Goal: Task Accomplishment & Management: Manage account settings

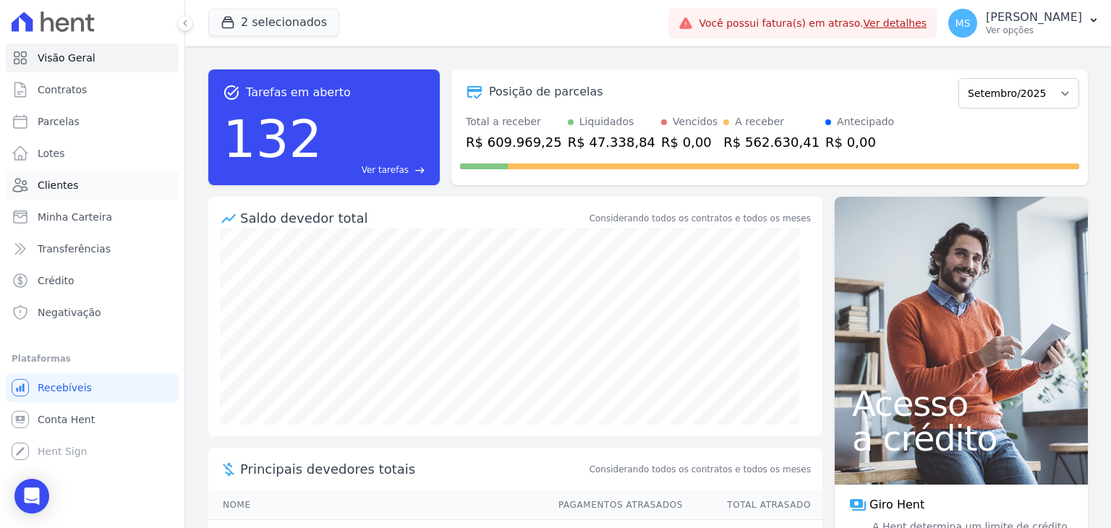
click at [48, 183] on span "Clientes" at bounding box center [58, 185] width 41 height 14
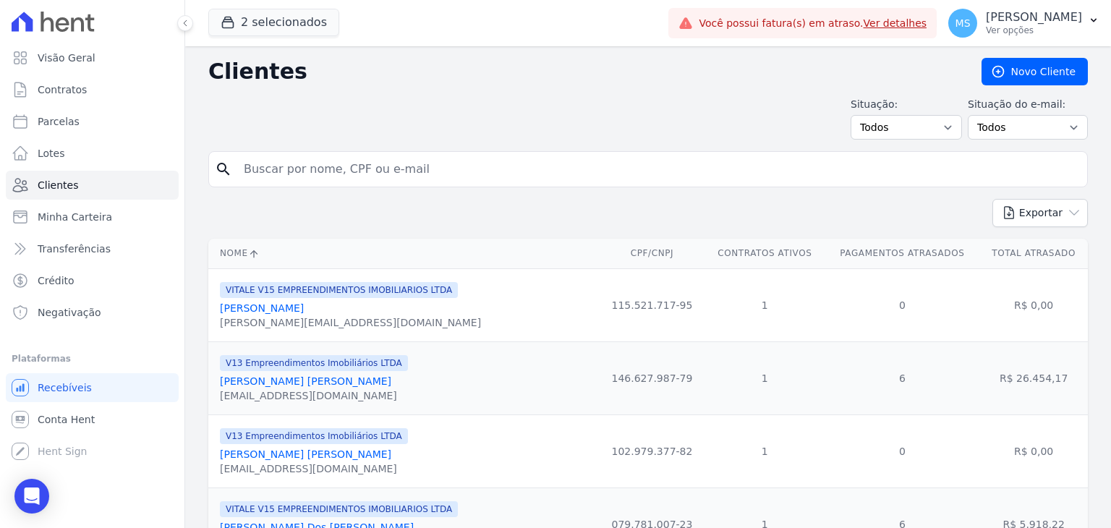
click at [430, 166] on input "search" at bounding box center [658, 169] width 846 height 29
type input "[PERSON_NAME]"
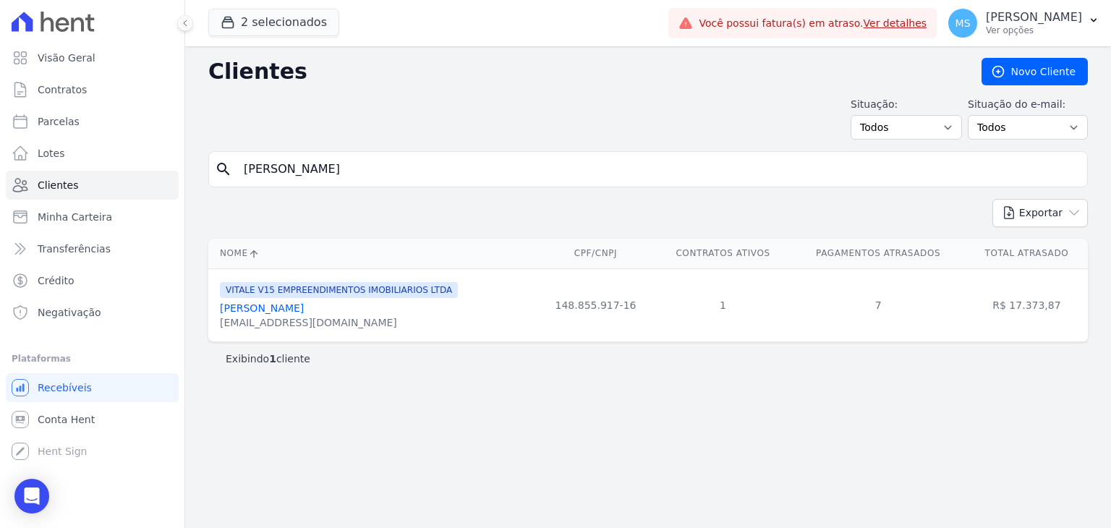
click at [304, 308] on link "[PERSON_NAME]" at bounding box center [262, 308] width 84 height 12
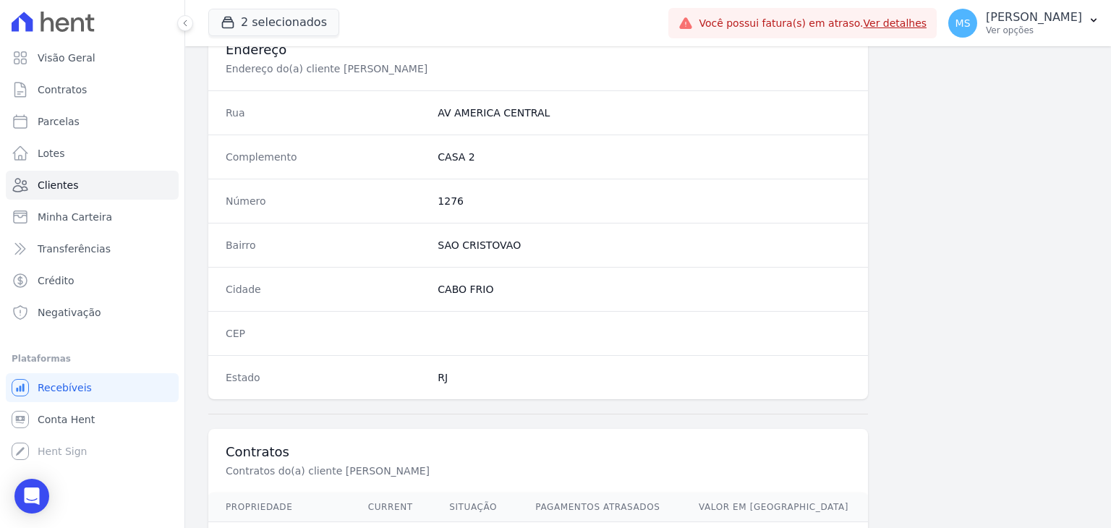
scroll to position [821, 0]
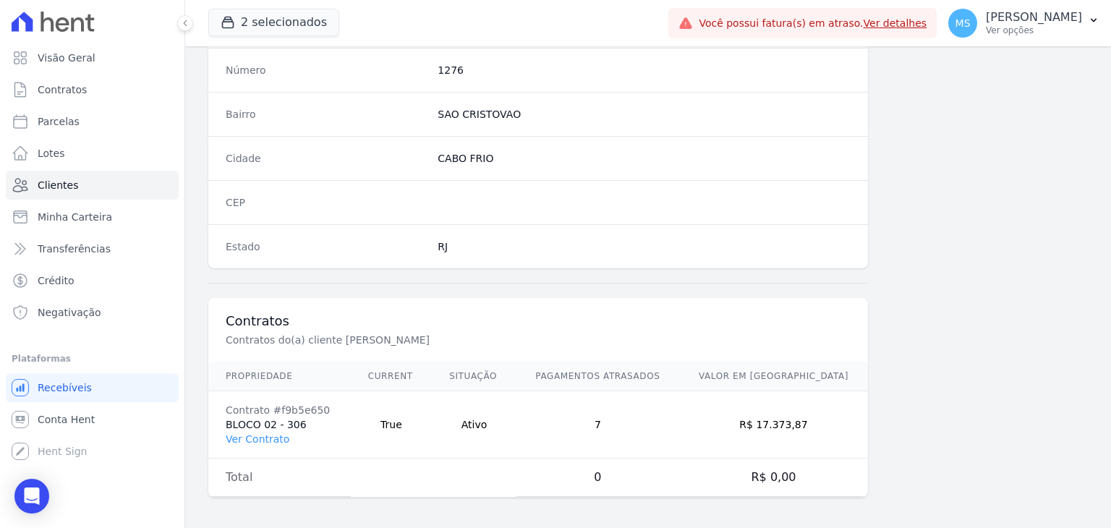
click at [287, 435] on td "Contrato #f9b5e650 BLOCO 02 - 306 Ver Contrato" at bounding box center [279, 424] width 142 height 67
click at [276, 437] on link "Ver Contrato" at bounding box center [258, 439] width 64 height 12
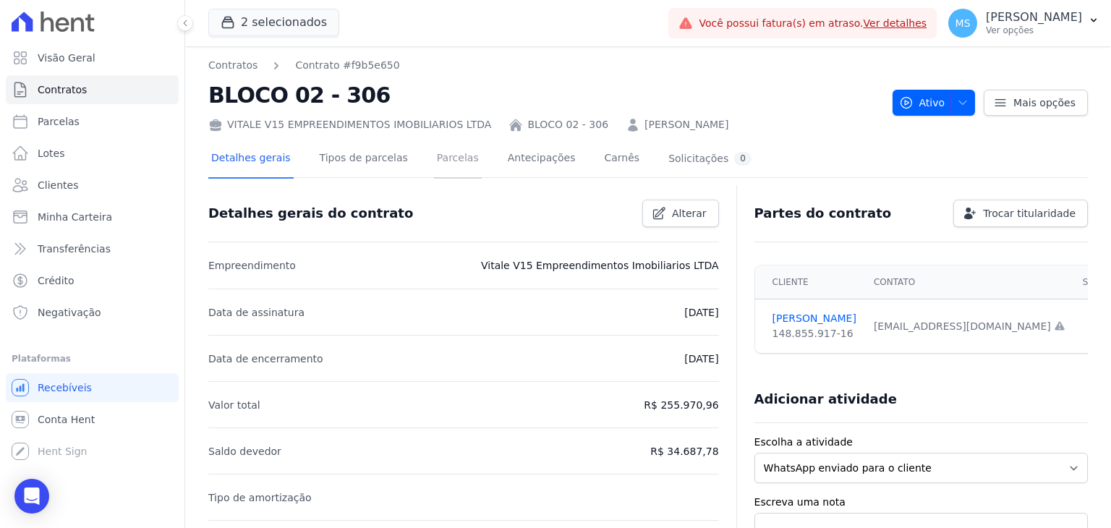
click at [434, 151] on link "Parcelas" at bounding box center [458, 159] width 48 height 38
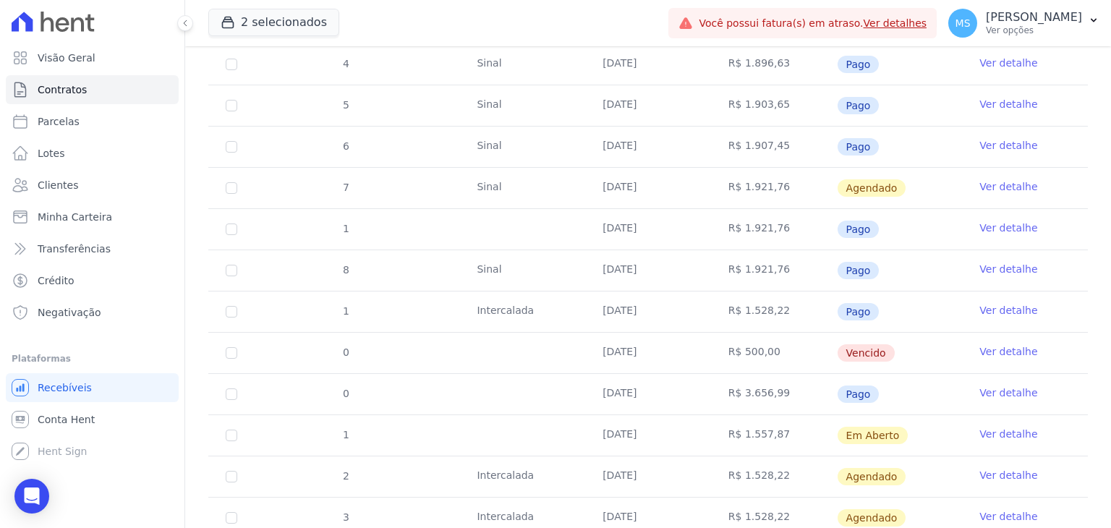
scroll to position [579, 0]
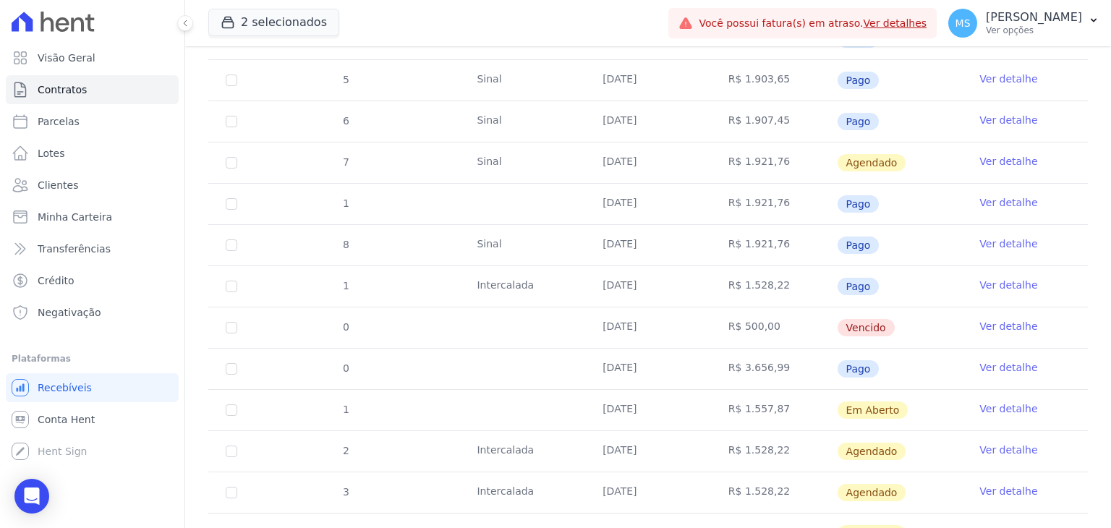
click at [993, 406] on link "Ver detalhe" at bounding box center [1008, 408] width 58 height 14
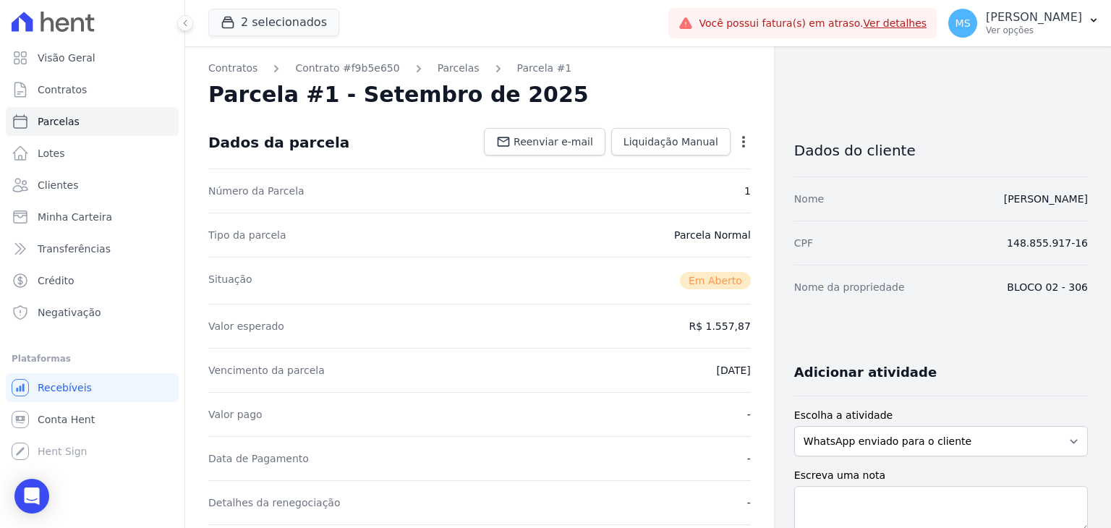
click at [738, 145] on icon "button" at bounding box center [743, 142] width 14 height 14
click at [655, 190] on link "Cancelar Cobrança" at bounding box center [681, 187] width 127 height 26
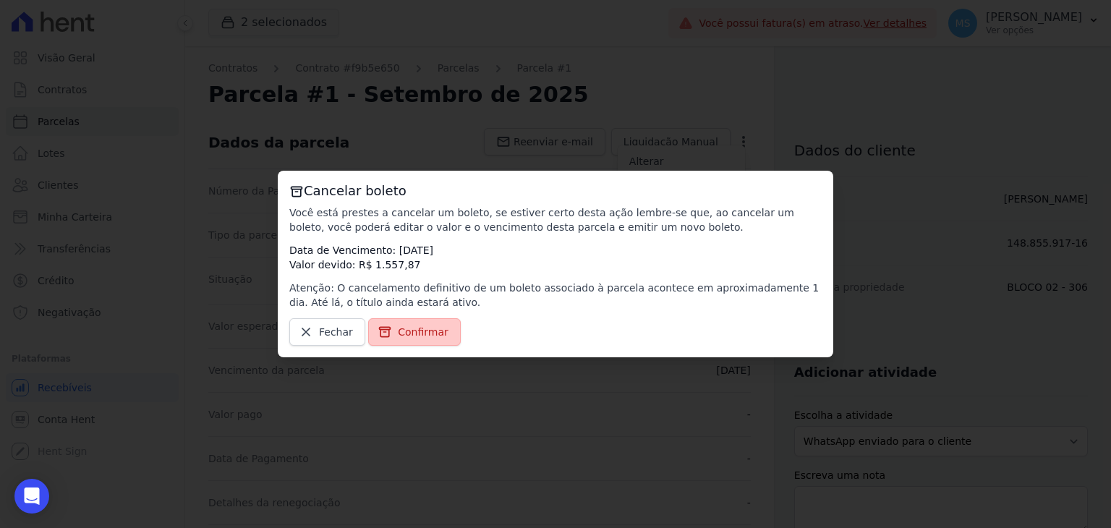
click at [434, 333] on span "Confirmar" at bounding box center [423, 332] width 51 height 14
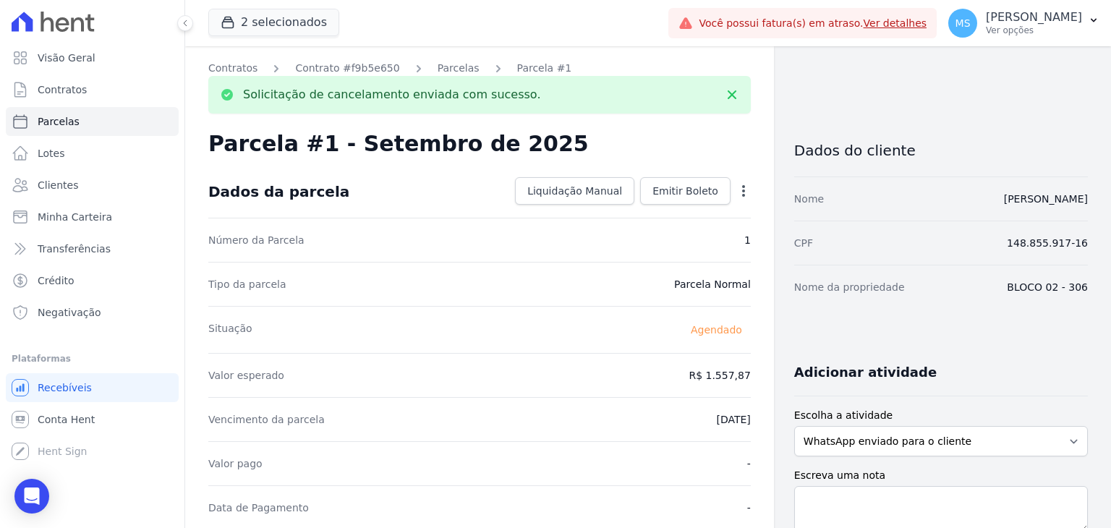
click at [438, 63] on link "Parcelas" at bounding box center [459, 68] width 42 height 15
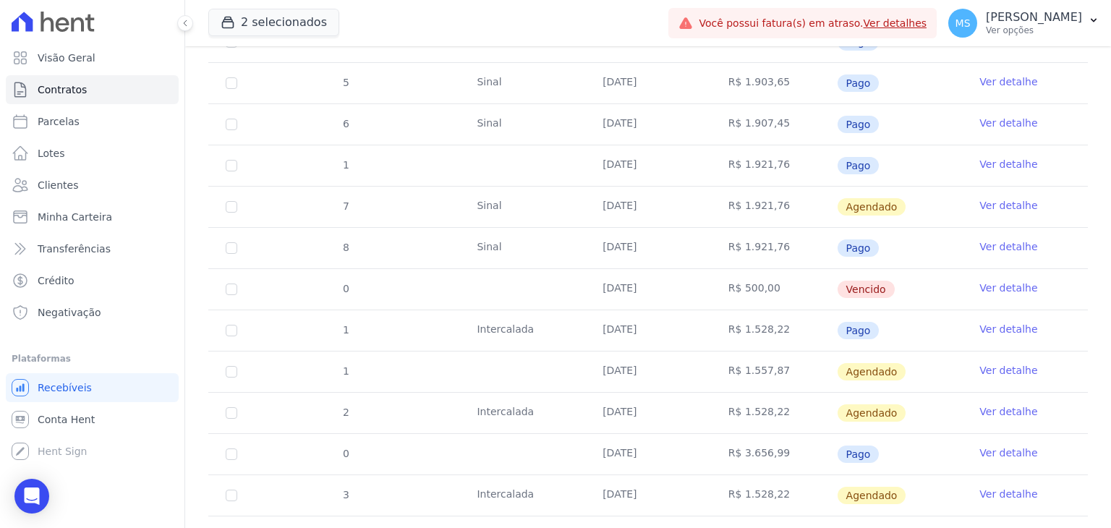
scroll to position [579, 0]
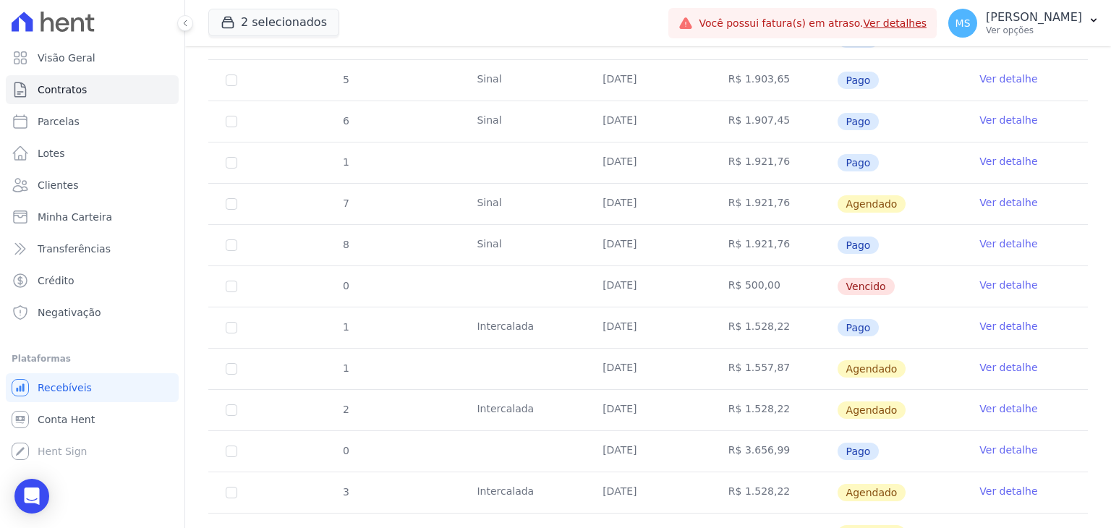
click at [1001, 404] on link "Ver detalhe" at bounding box center [1008, 408] width 58 height 14
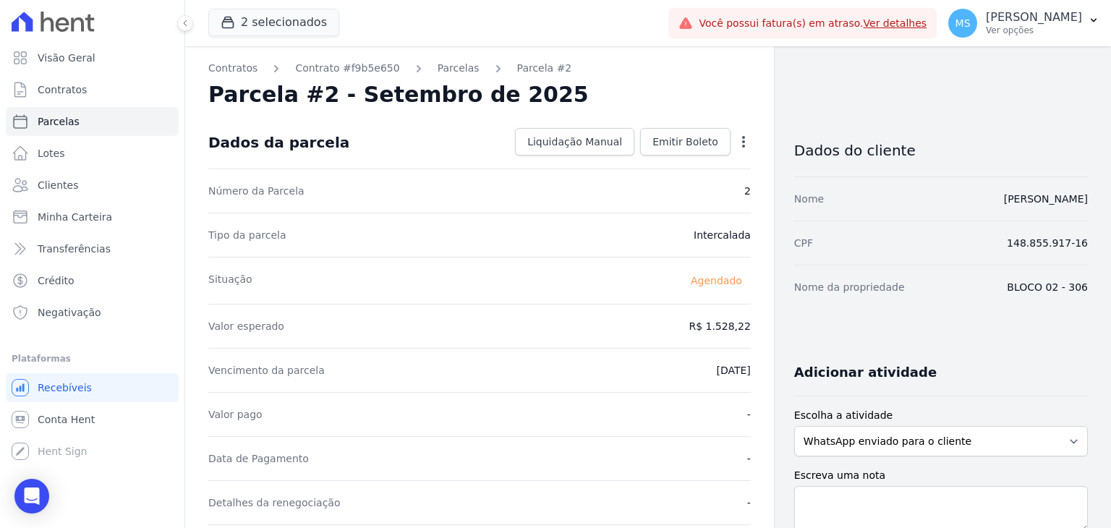
scroll to position [72, 0]
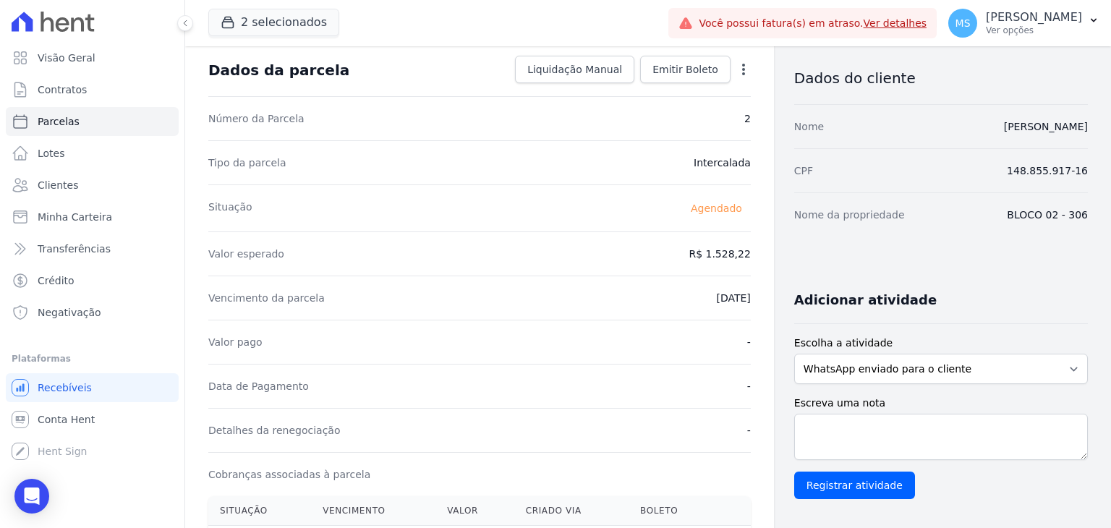
click at [739, 73] on icon "button" at bounding box center [743, 69] width 14 height 14
click at [622, 229] on div "Situação [GEOGRAPHIC_DATA]" at bounding box center [479, 207] width 542 height 47
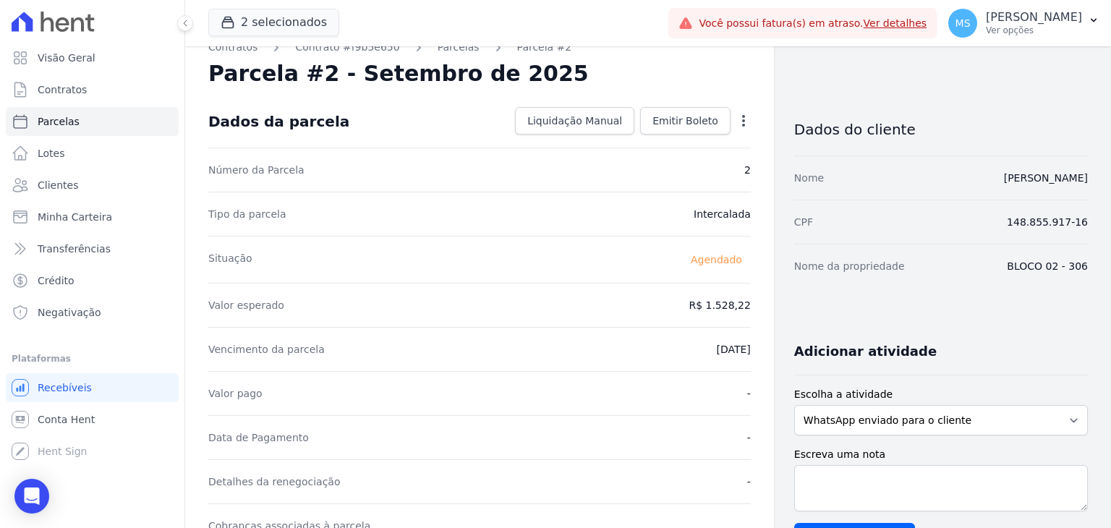
scroll to position [0, 0]
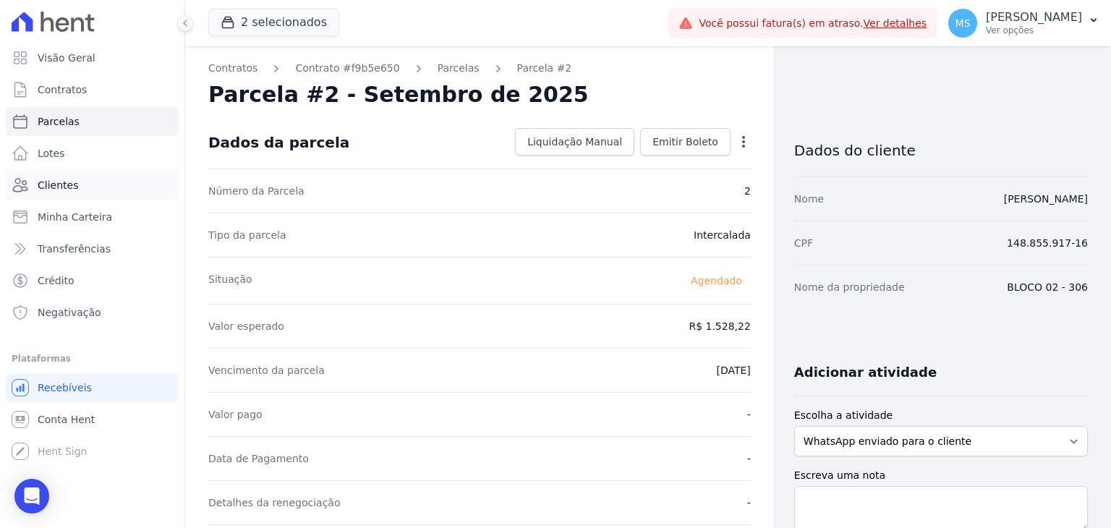
click at [59, 181] on span "Clientes" at bounding box center [58, 185] width 41 height 14
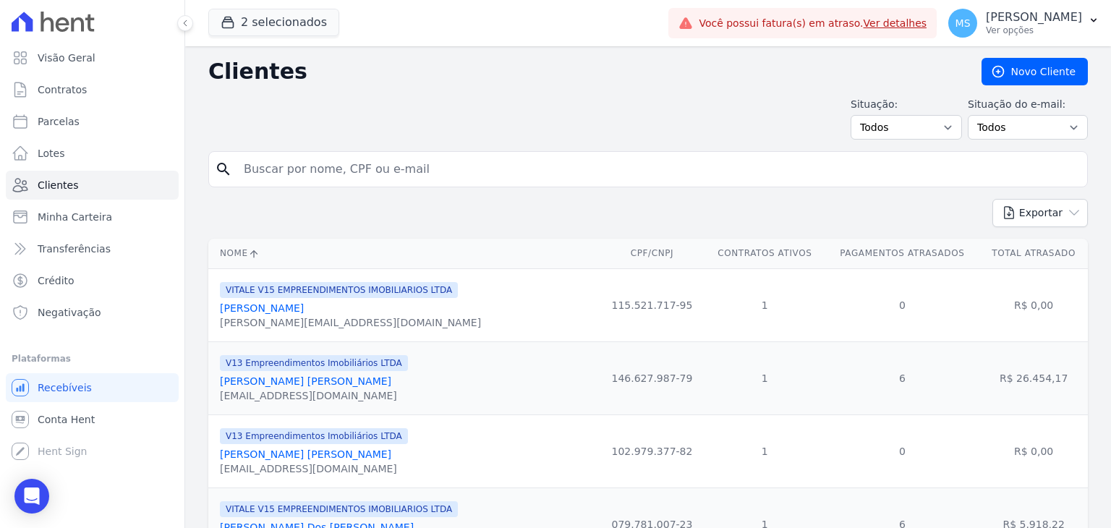
click at [302, 169] on input "search" at bounding box center [658, 169] width 846 height 29
click at [307, 158] on input "search" at bounding box center [658, 169] width 846 height 29
type input "[PERSON_NAME]"
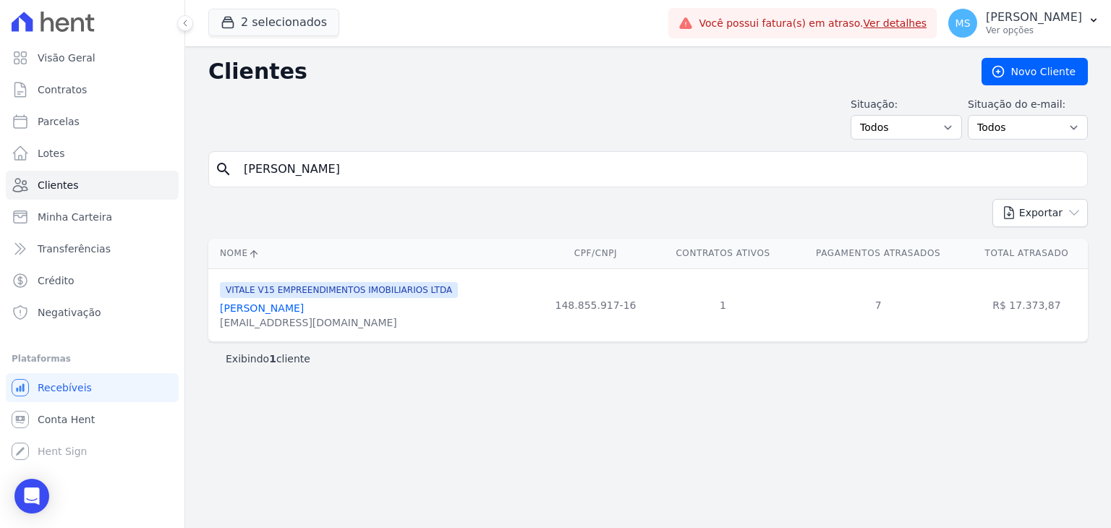
click at [289, 307] on link "[PERSON_NAME]" at bounding box center [262, 308] width 84 height 12
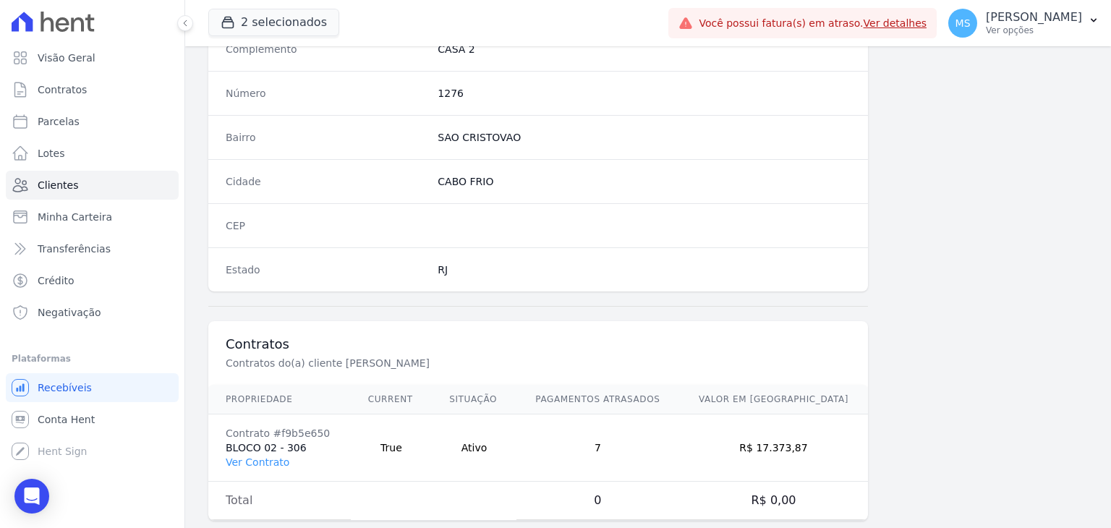
scroll to position [821, 0]
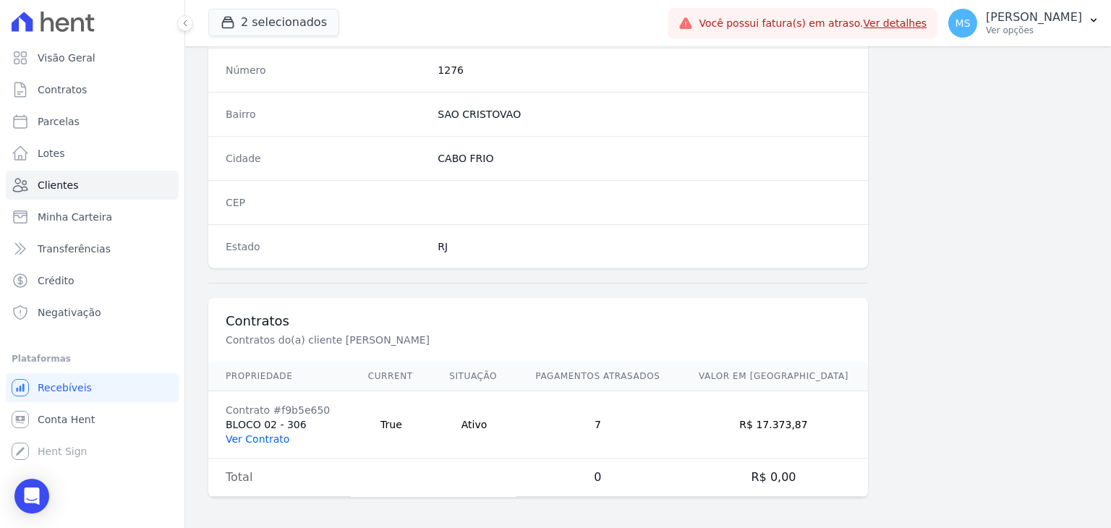
click at [252, 438] on link "Ver Contrato" at bounding box center [258, 439] width 64 height 12
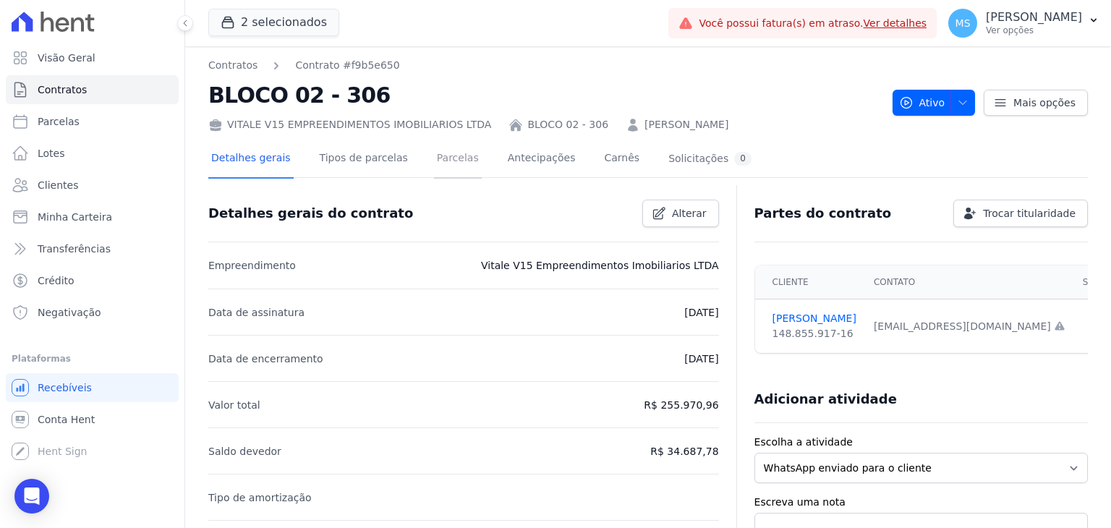
click at [448, 164] on link "Parcelas" at bounding box center [458, 159] width 48 height 38
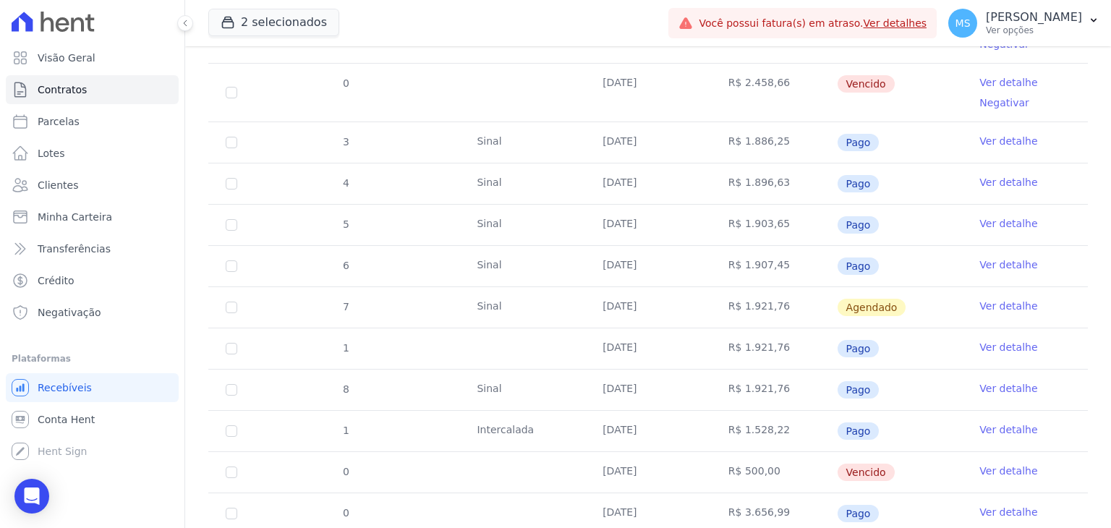
scroll to position [506, 0]
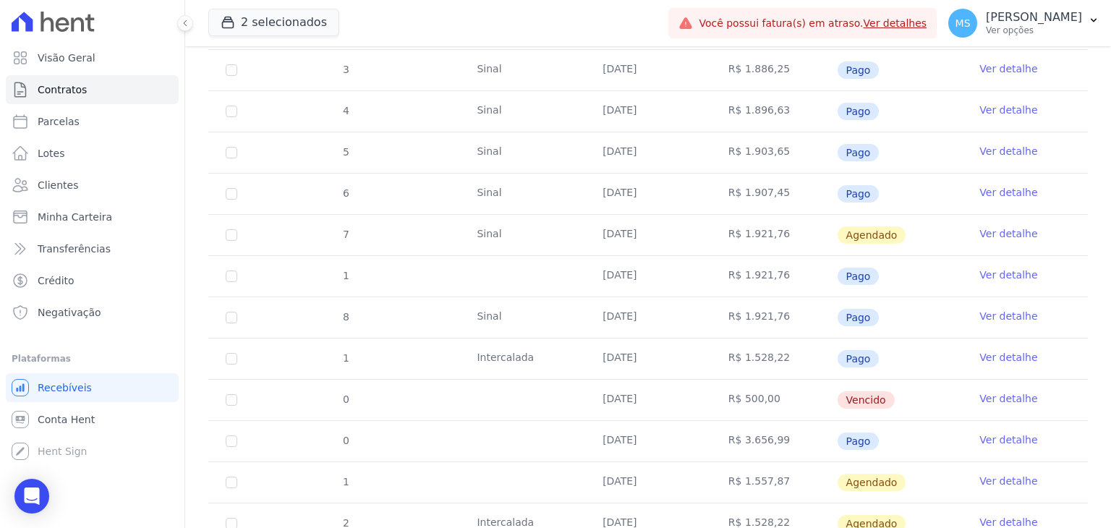
click at [1007, 437] on link "Ver detalhe" at bounding box center [1008, 440] width 58 height 14
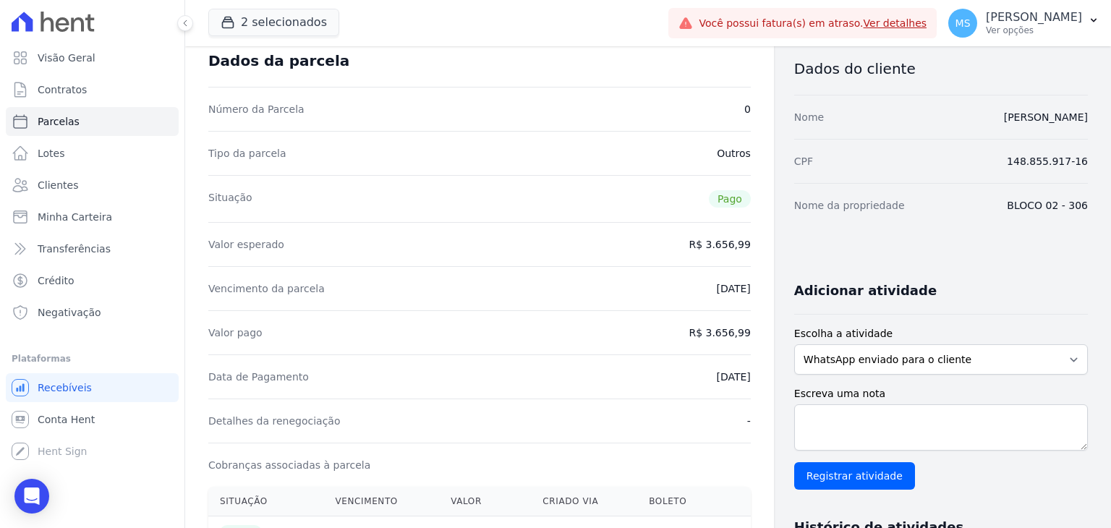
scroll to position [145, 0]
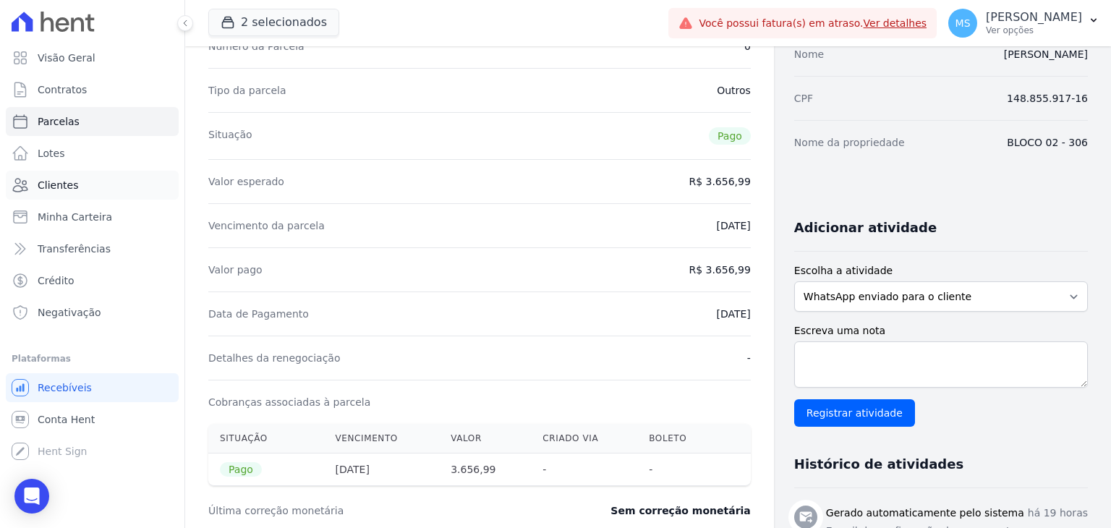
click at [47, 187] on span "Clientes" at bounding box center [58, 185] width 41 height 14
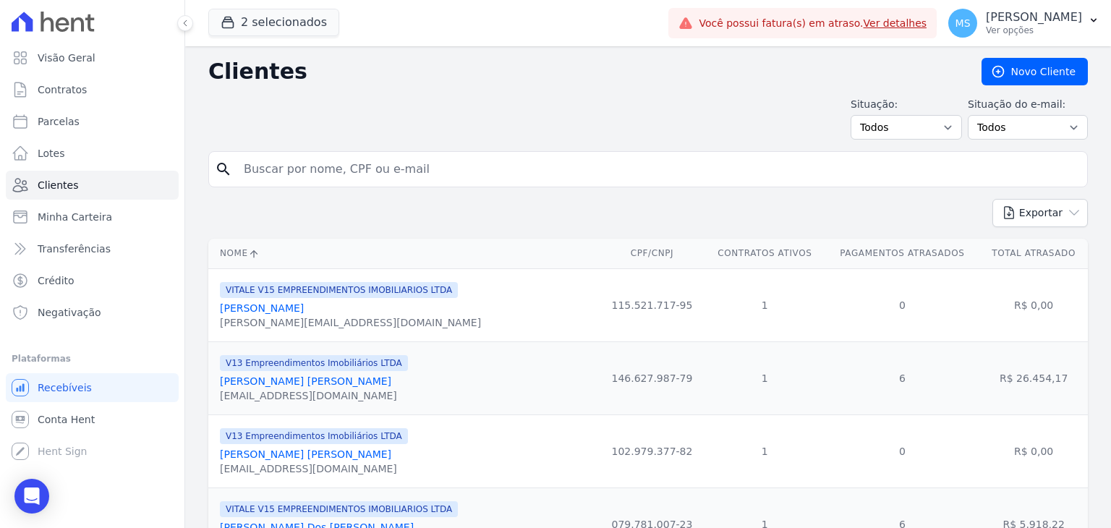
click at [373, 177] on input "search" at bounding box center [658, 169] width 846 height 29
type input "milson"
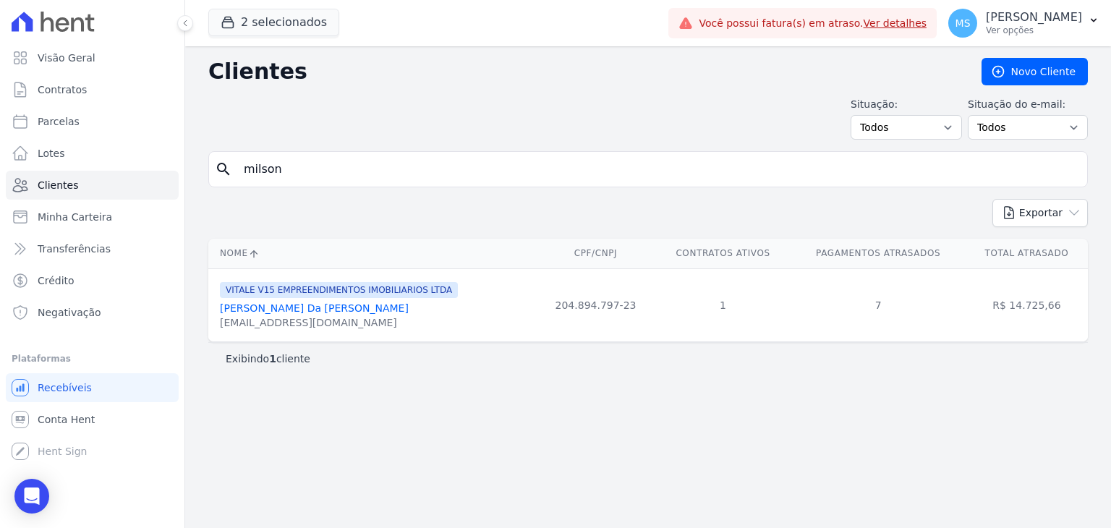
click at [310, 314] on link "[PERSON_NAME] Da [PERSON_NAME]" at bounding box center [314, 308] width 189 height 12
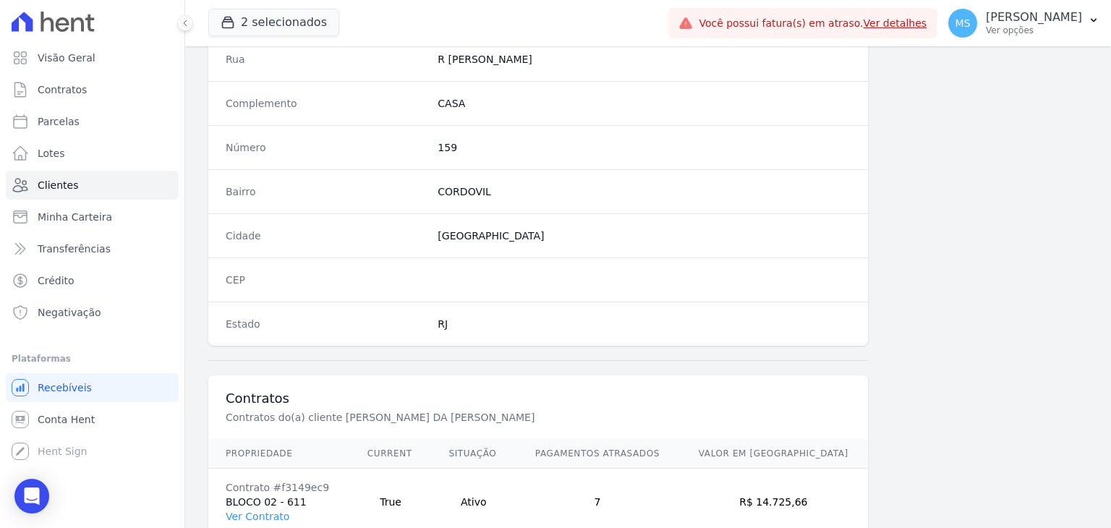
scroll to position [821, 0]
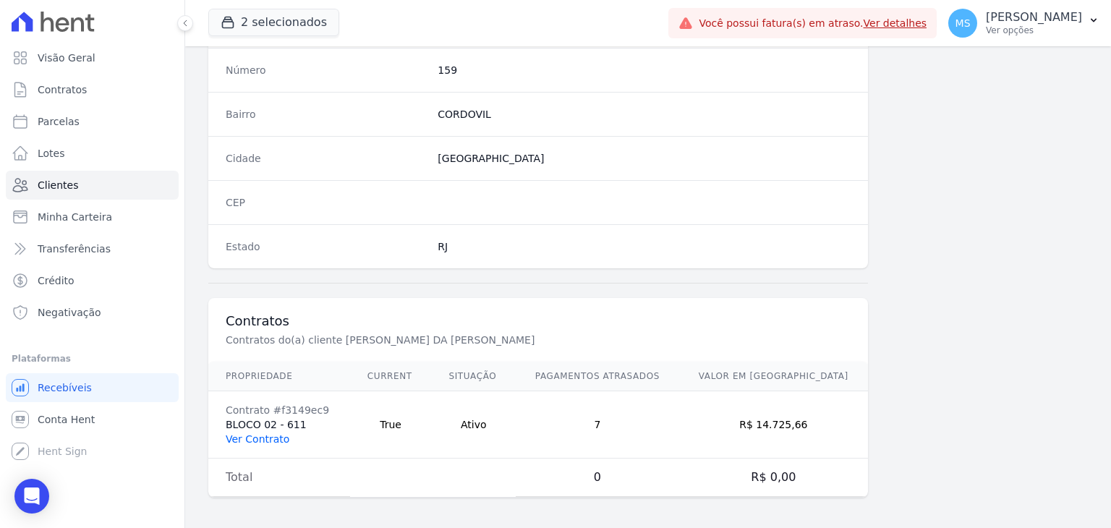
click at [252, 433] on link "Ver Contrato" at bounding box center [258, 439] width 64 height 12
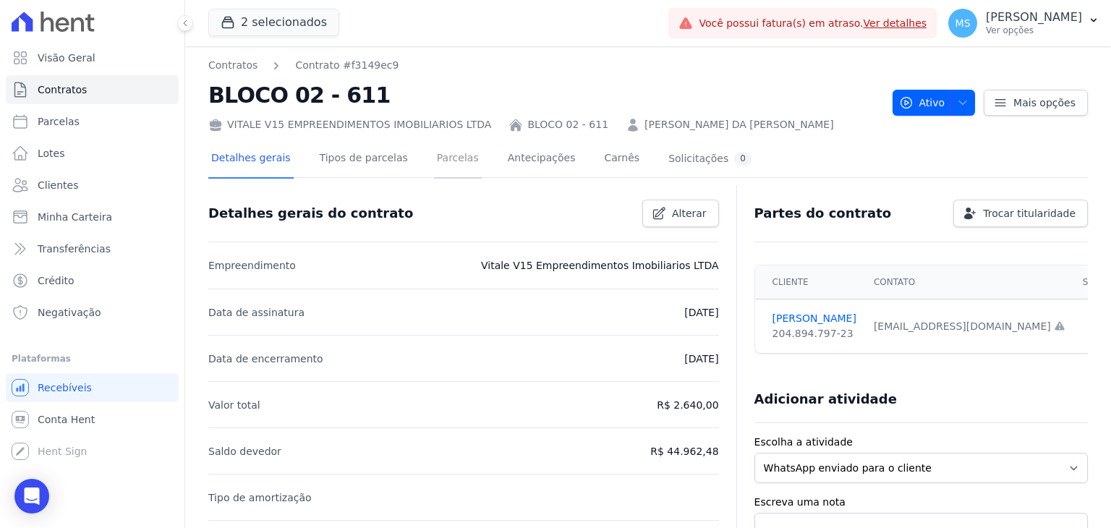
click at [434, 163] on link "Parcelas" at bounding box center [458, 159] width 48 height 38
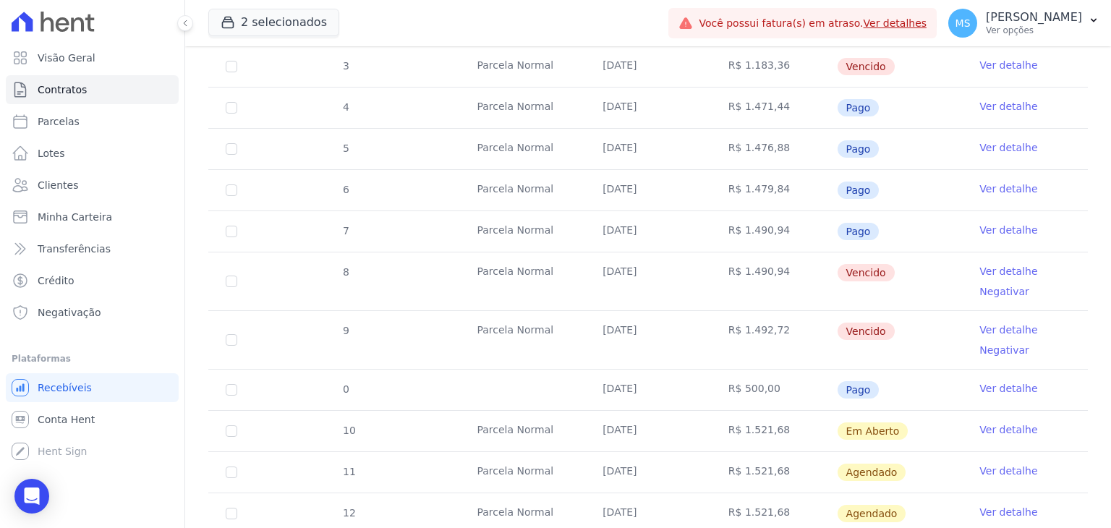
scroll to position [506, 0]
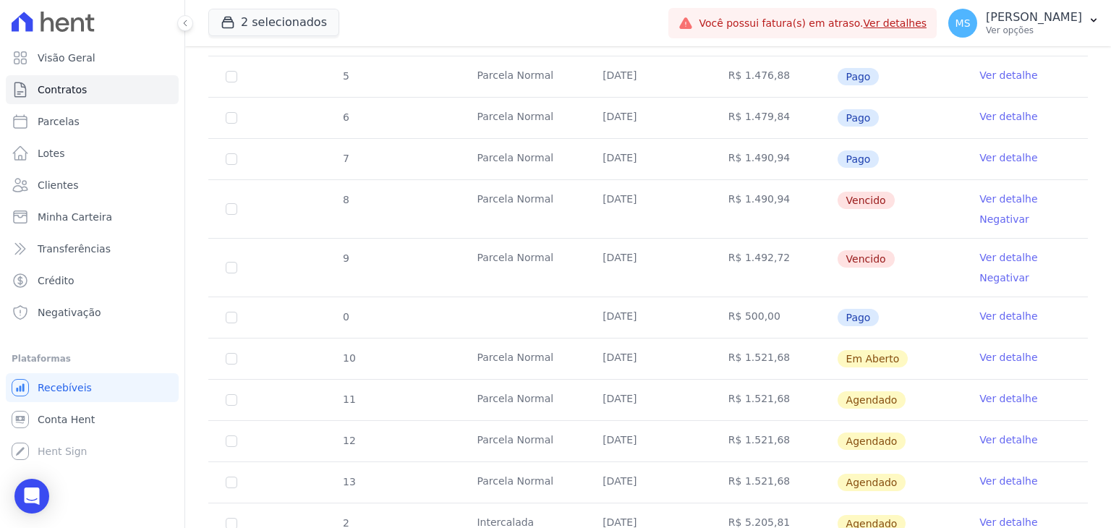
click at [985, 313] on link "Ver detalhe" at bounding box center [1008, 316] width 58 height 14
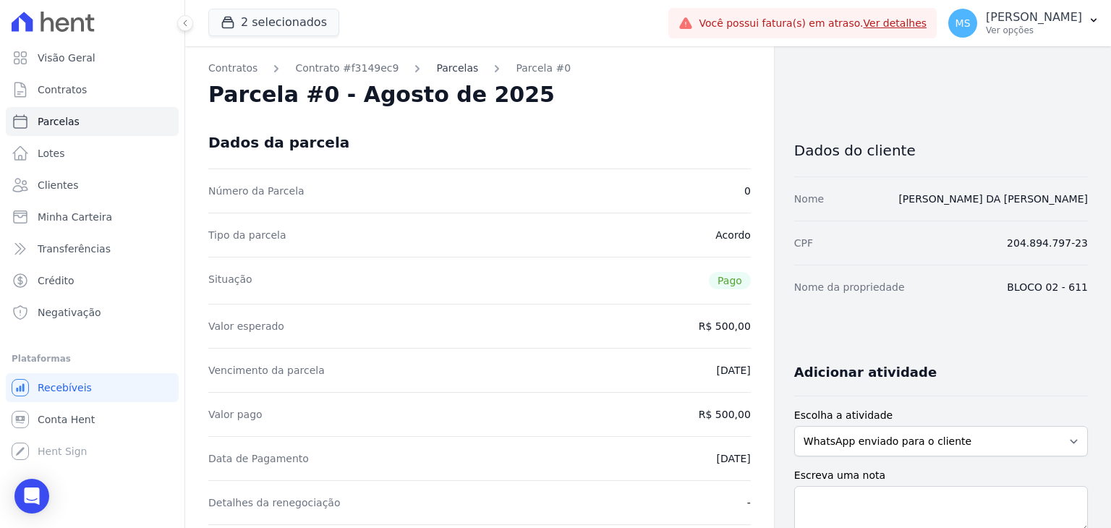
click at [437, 62] on link "Parcelas" at bounding box center [457, 68] width 42 height 15
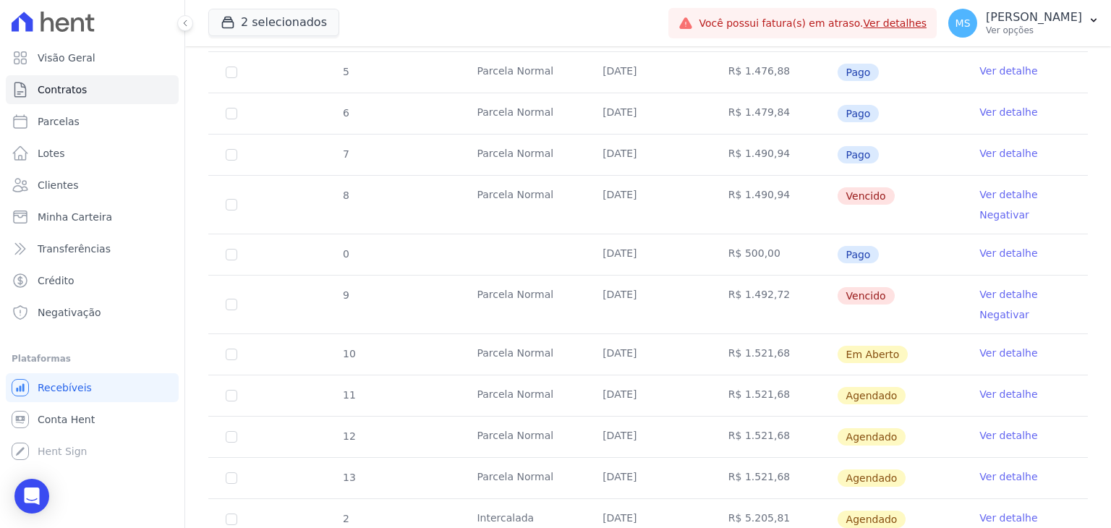
scroll to position [596, 0]
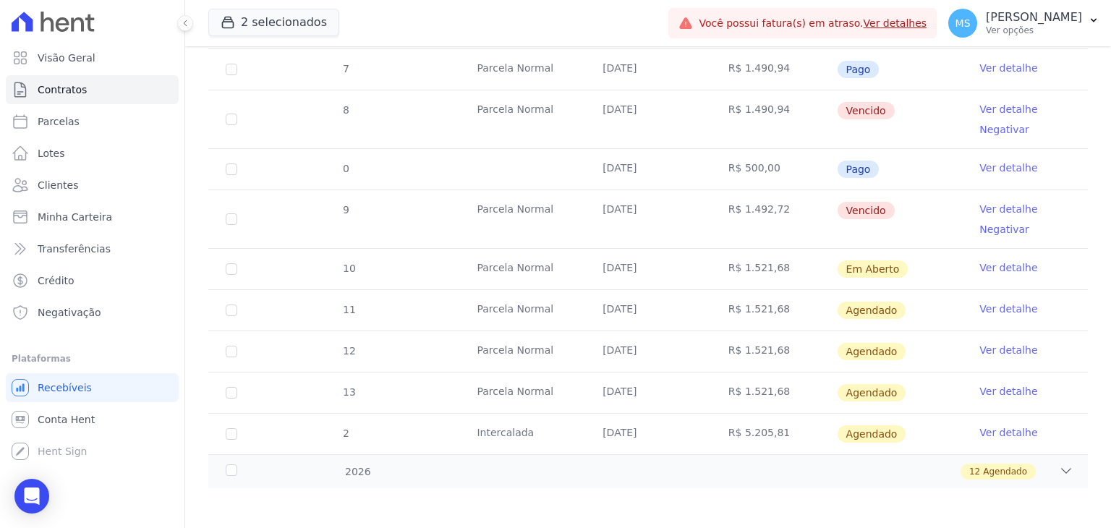
click at [997, 261] on link "Ver detalhe" at bounding box center [1008, 267] width 58 height 14
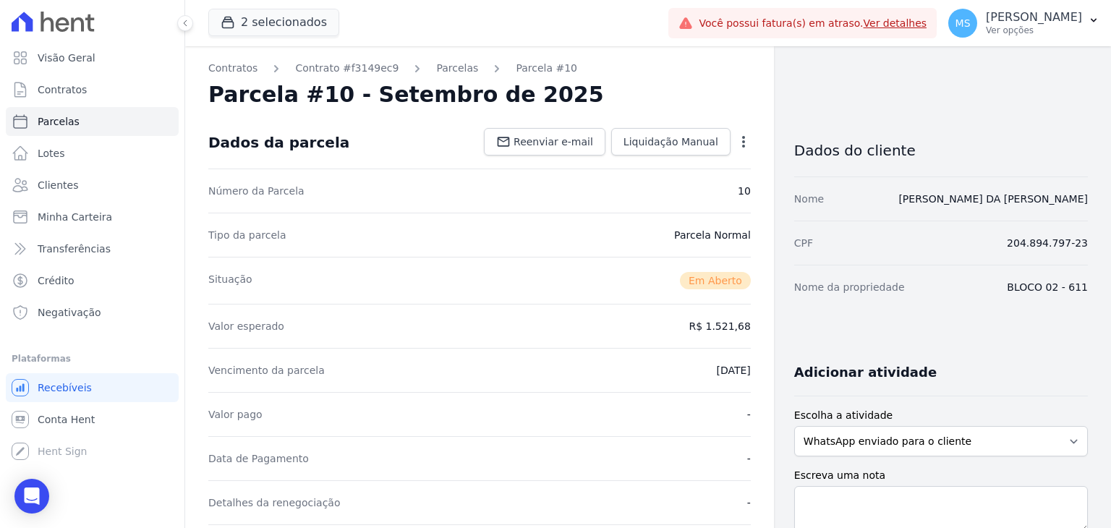
click at [743, 142] on icon "button" at bounding box center [743, 142] width 14 height 14
click at [700, 186] on link "Cancelar Cobrança" at bounding box center [681, 187] width 127 height 26
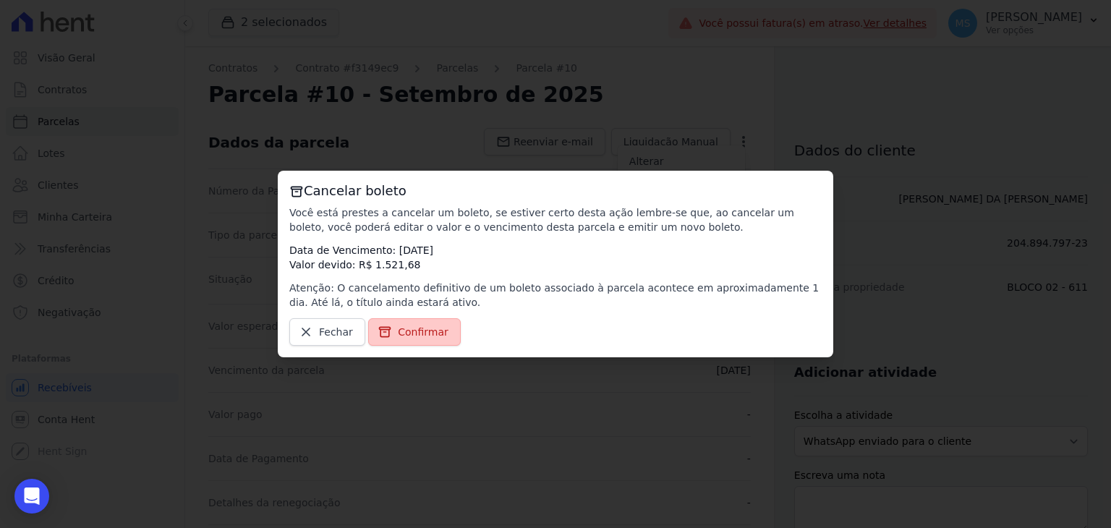
click at [412, 345] on link "Confirmar" at bounding box center [414, 331] width 93 height 27
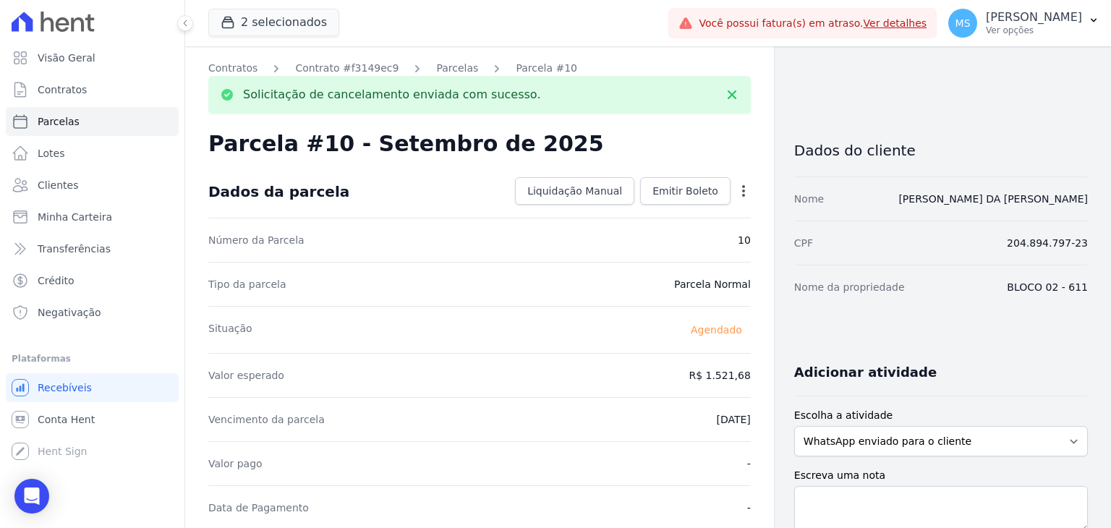
click at [443, 67] on link "Parcelas" at bounding box center [457, 68] width 42 height 15
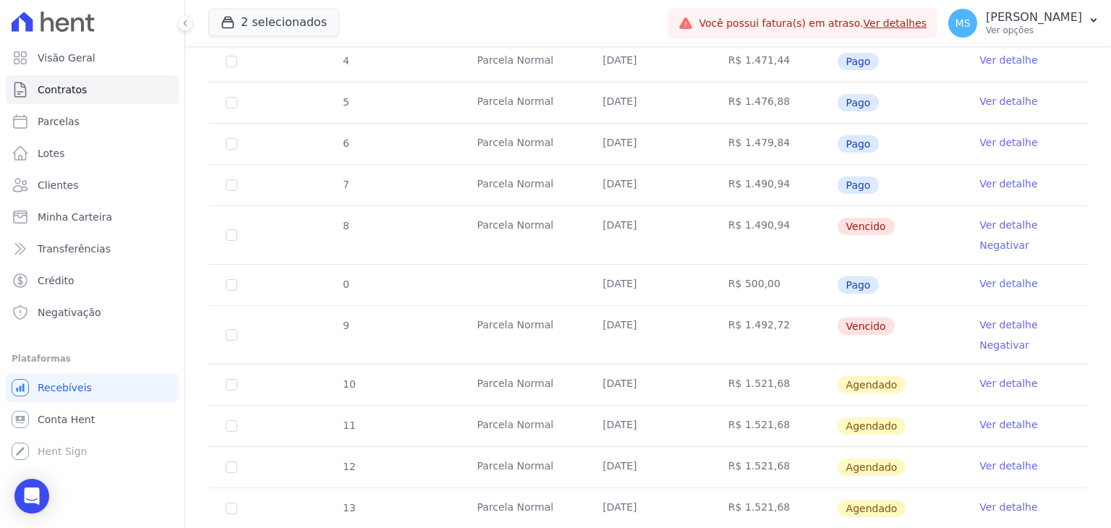
scroll to position [579, 0]
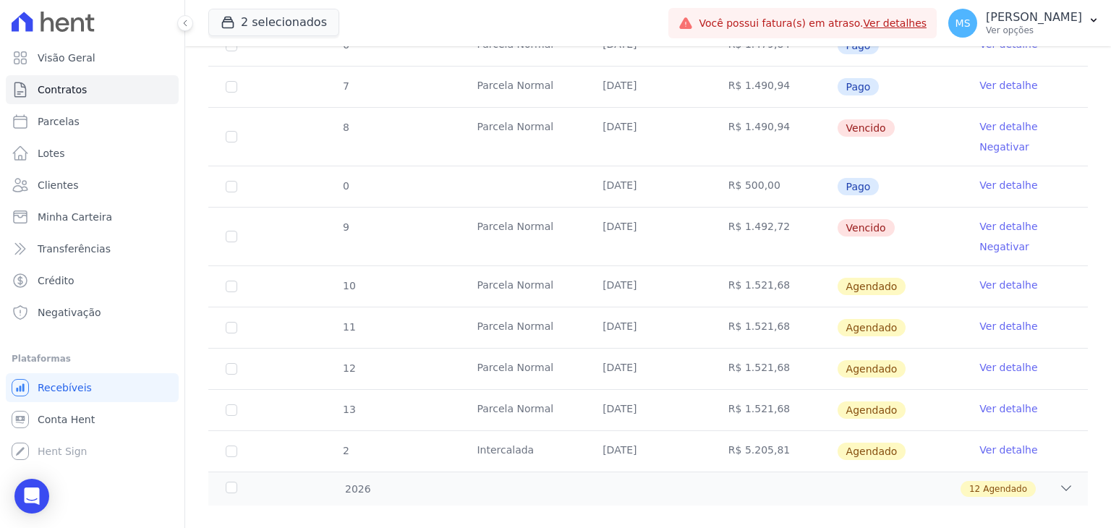
click at [991, 223] on link "Ver detalhe" at bounding box center [1008, 226] width 58 height 14
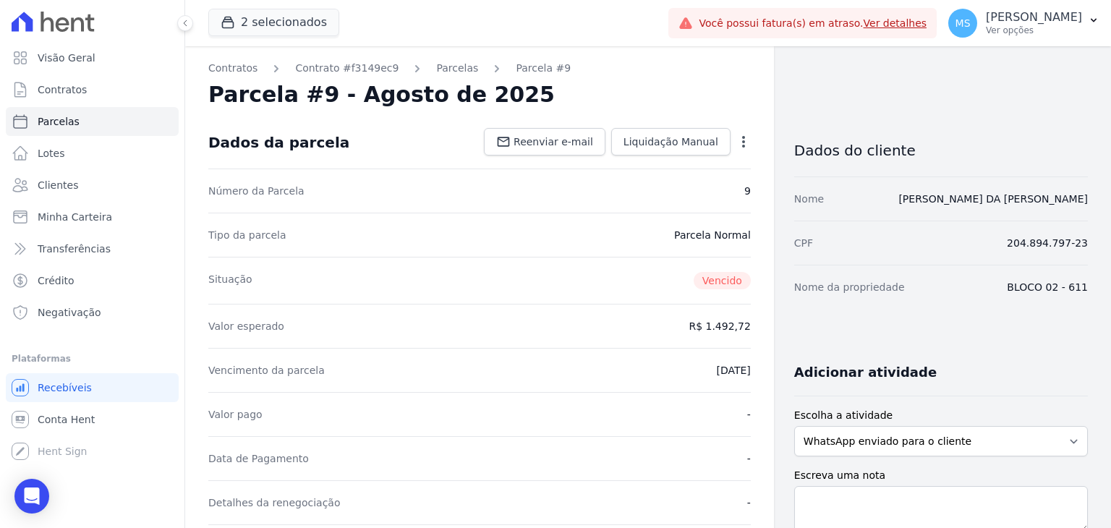
click at [736, 142] on icon "button" at bounding box center [743, 142] width 14 height 14
click at [660, 195] on link "Cancelar Cobrança" at bounding box center [681, 187] width 127 height 26
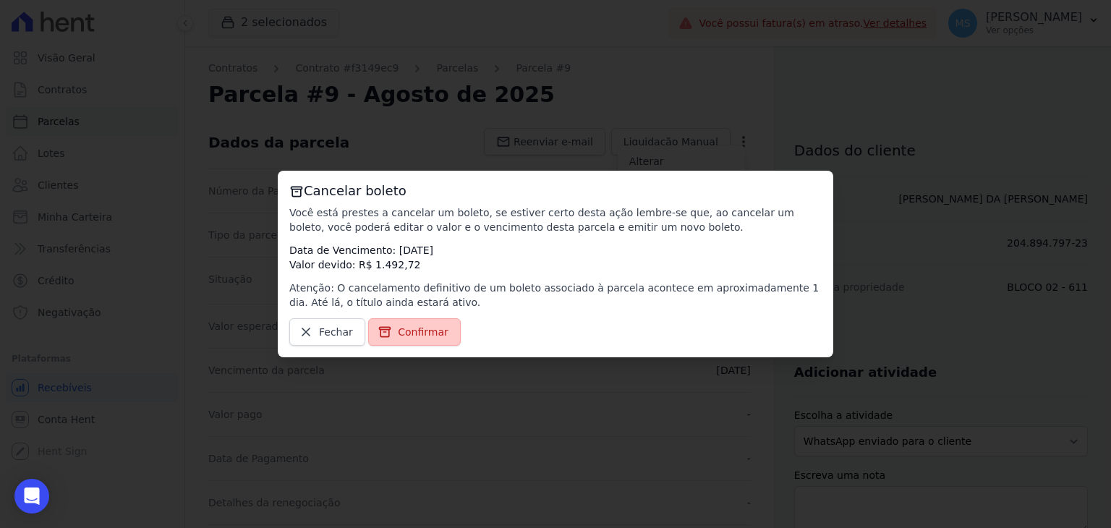
click at [411, 333] on span "Confirmar" at bounding box center [423, 332] width 51 height 14
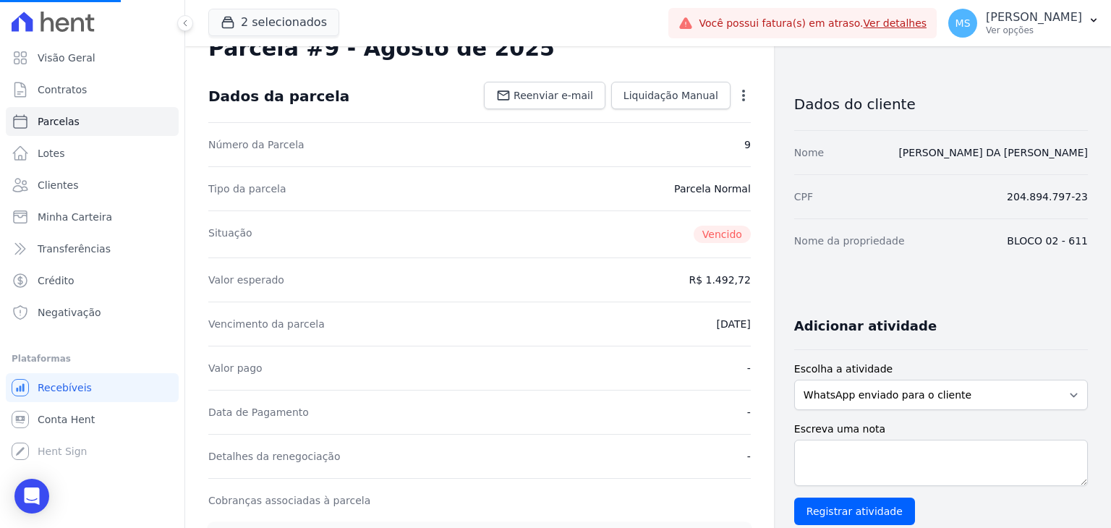
scroll to position [72, 0]
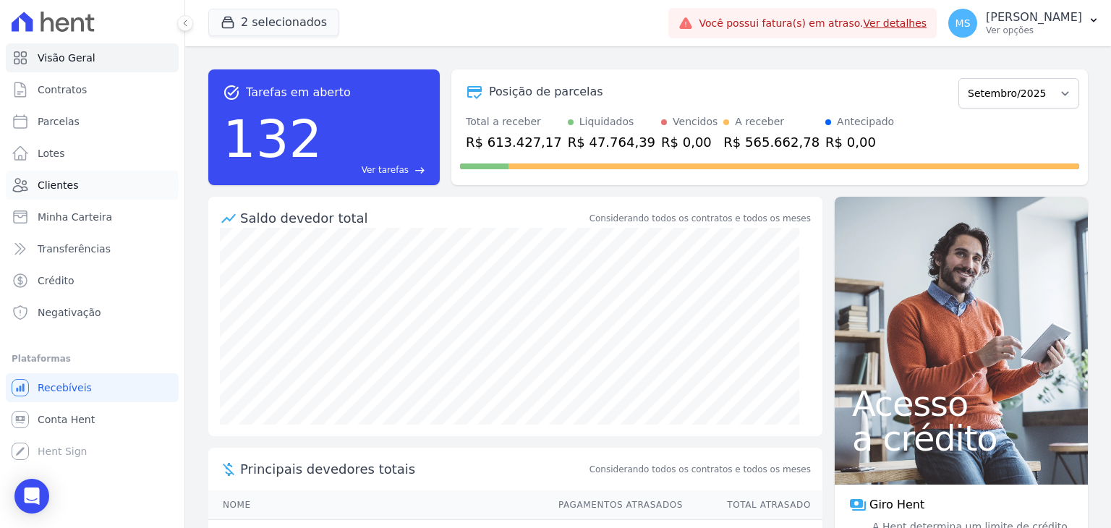
click at [69, 185] on span "Clientes" at bounding box center [58, 185] width 41 height 14
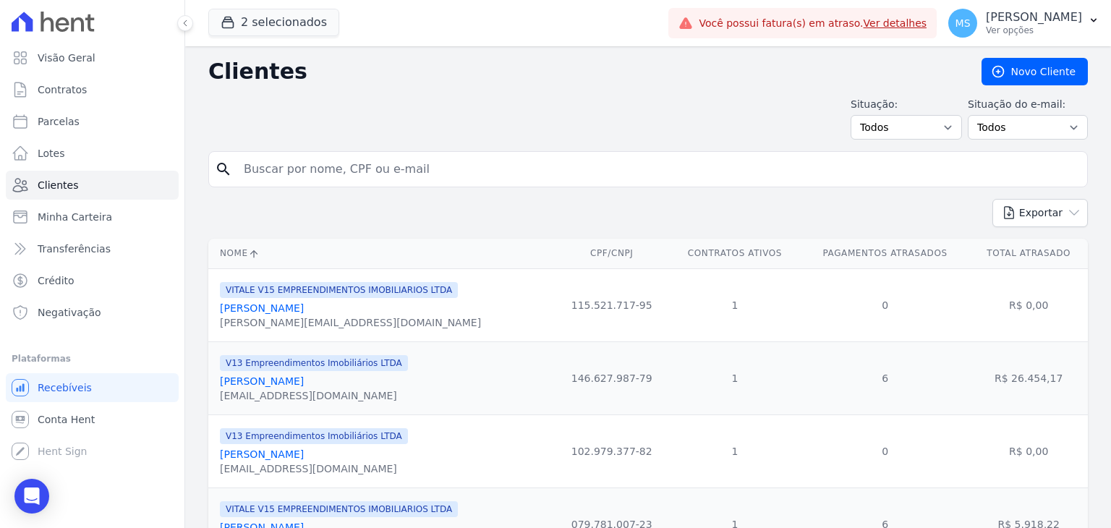
click at [298, 174] on input "search" at bounding box center [658, 169] width 846 height 29
type input "milson"
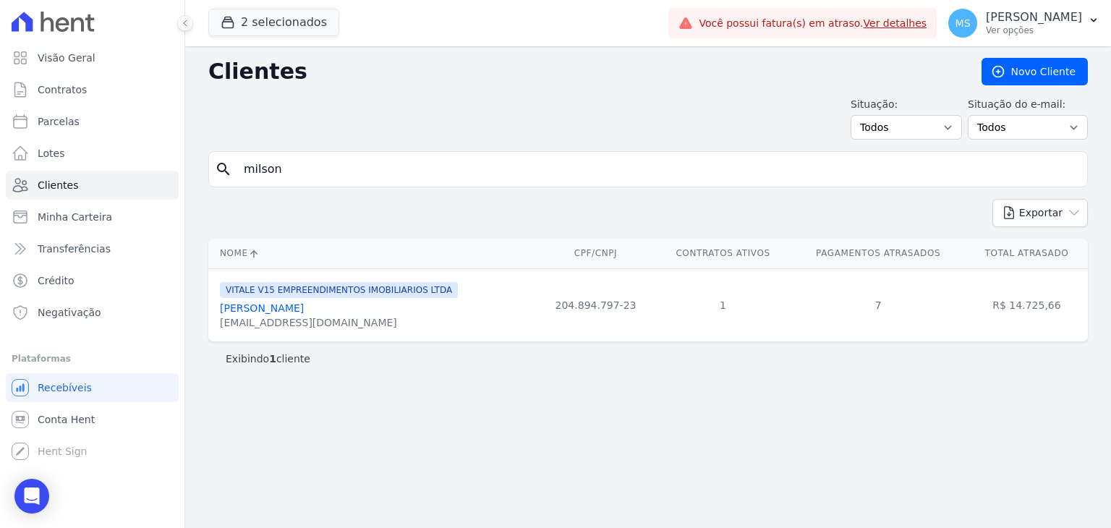
click at [304, 310] on link "[PERSON_NAME] Da [PERSON_NAME]" at bounding box center [262, 308] width 84 height 12
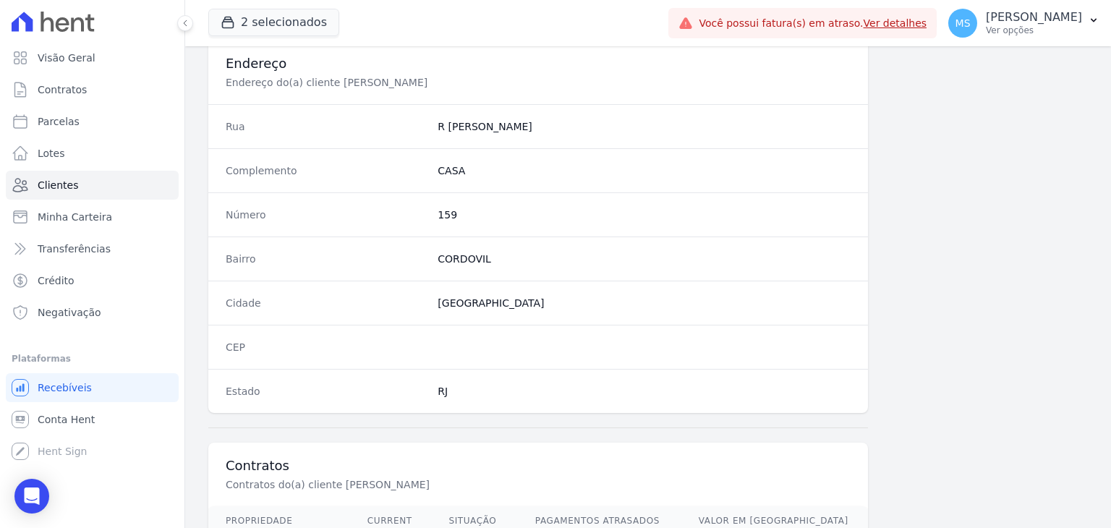
scroll to position [821, 0]
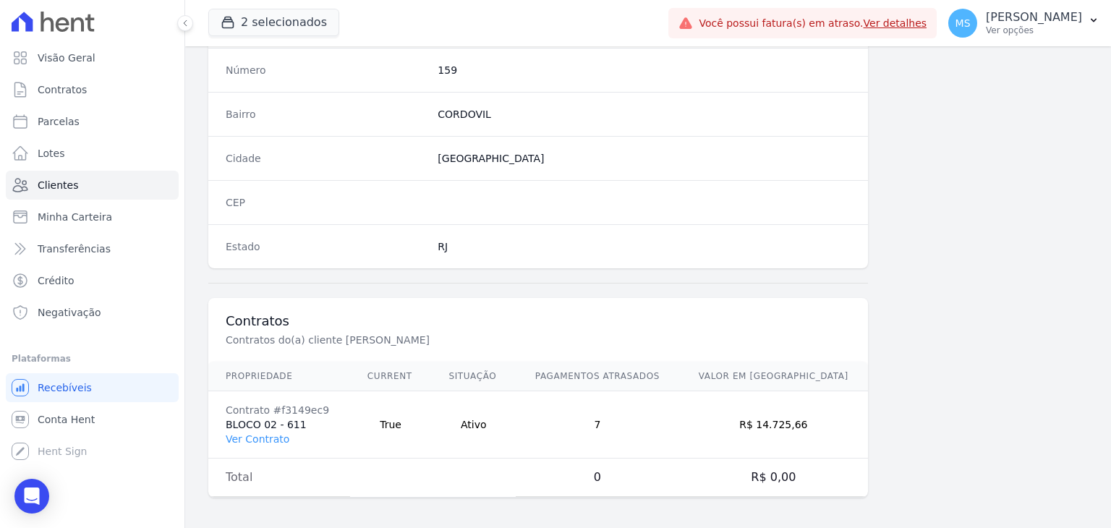
click at [260, 426] on td "Contrato #f3149ec9 BLOCO 02 - 611 Ver Contrato" at bounding box center [279, 424] width 142 height 67
click at [260, 433] on link "Ver Contrato" at bounding box center [258, 439] width 64 height 12
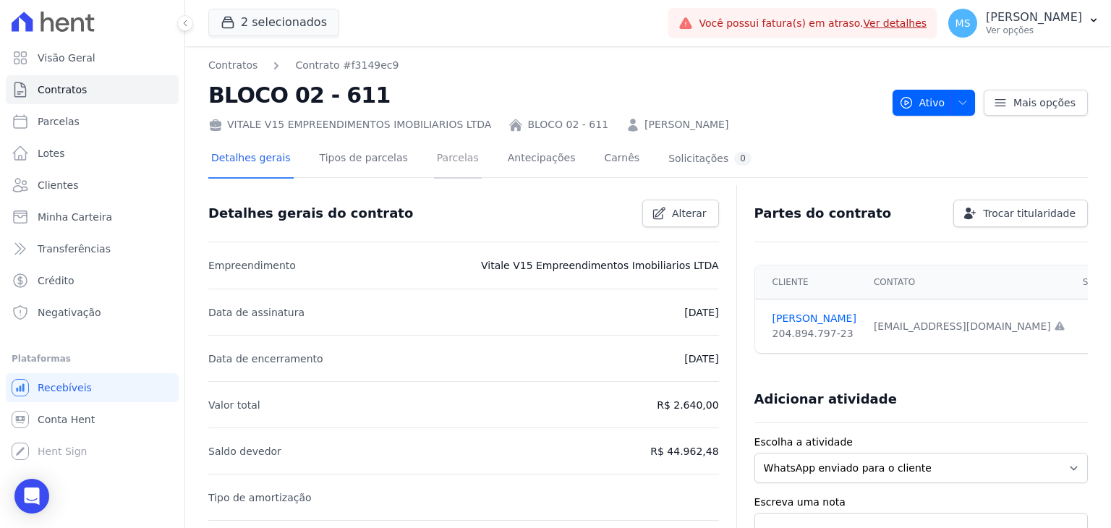
click at [450, 157] on link "Parcelas" at bounding box center [458, 159] width 48 height 38
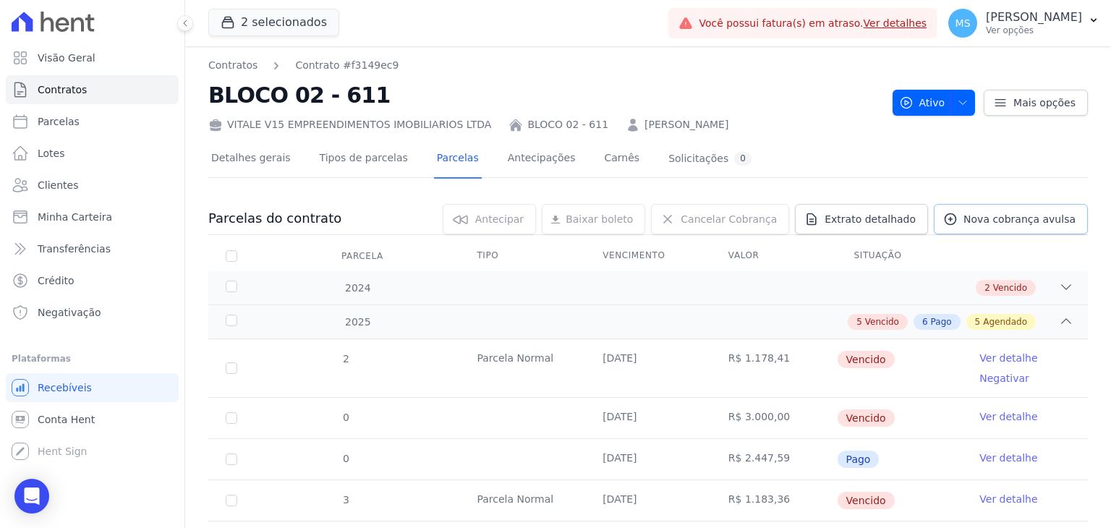
click at [997, 226] on link "Nova cobrança avulsa" at bounding box center [1011, 219] width 154 height 30
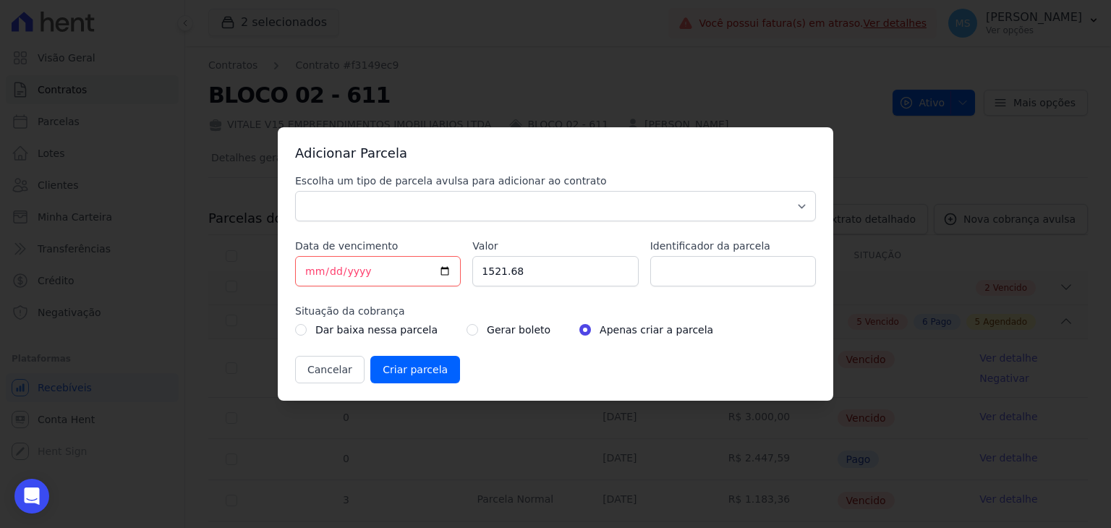
drag, startPoint x: 350, startPoint y: 168, endPoint x: 360, endPoint y: 200, distance: 33.4
click at [350, 169] on div "Adicionar Parcela Escolha um tipo de parcela avulsa para adicionar ao contrato …" at bounding box center [555, 263] width 555 height 273
click at [360, 200] on select "Parcela Normal Sinal Caução Intercalada Chaves Pré Chaves Pós Chaves Taxas Quit…" at bounding box center [555, 206] width 521 height 30
select select "others"
click at [295, 191] on select "Parcela Normal Sinal Caução Intercalada Chaves Pré Chaves Pós Chaves Taxas Quit…" at bounding box center [555, 206] width 521 height 30
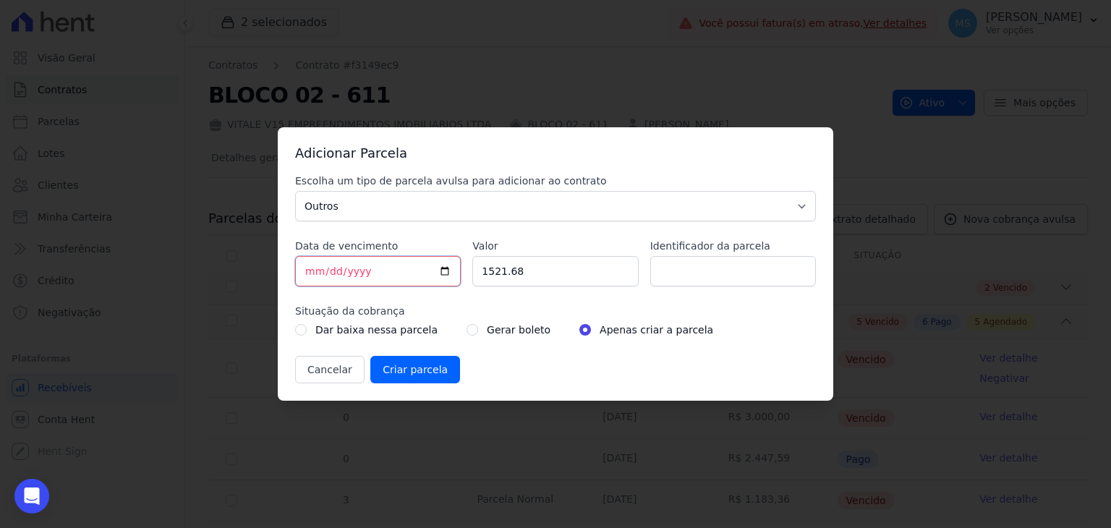
click at [311, 266] on input "[DATE]" at bounding box center [378, 271] width 166 height 30
type input "2025-09-10"
click at [544, 271] on input "1521.68" at bounding box center [555, 271] width 166 height 30
drag, startPoint x: 544, startPoint y: 271, endPoint x: 457, endPoint y: 267, distance: 86.9
click at [457, 267] on div "Escolha um tipo de parcela avulsa para adicionar ao contrato Parcela Normal Sin…" at bounding box center [555, 279] width 521 height 210
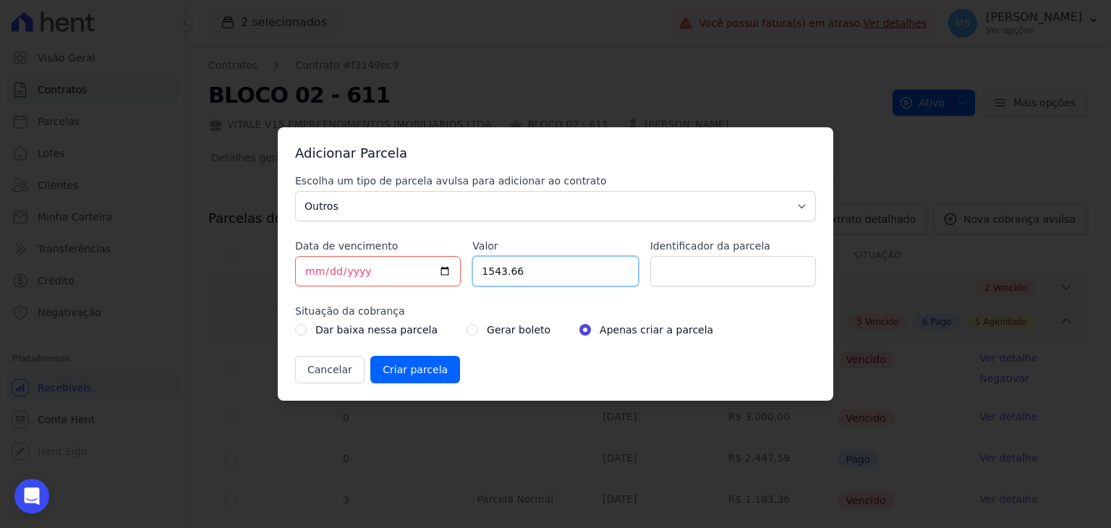
type input "1543.66"
type input "BOLETO AVULSO - 336027"
drag, startPoint x: 459, startPoint y: 333, endPoint x: 439, endPoint y: 347, distance: 23.9
click at [467, 333] on input "radio" at bounding box center [473, 330] width 12 height 12
radio input "true"
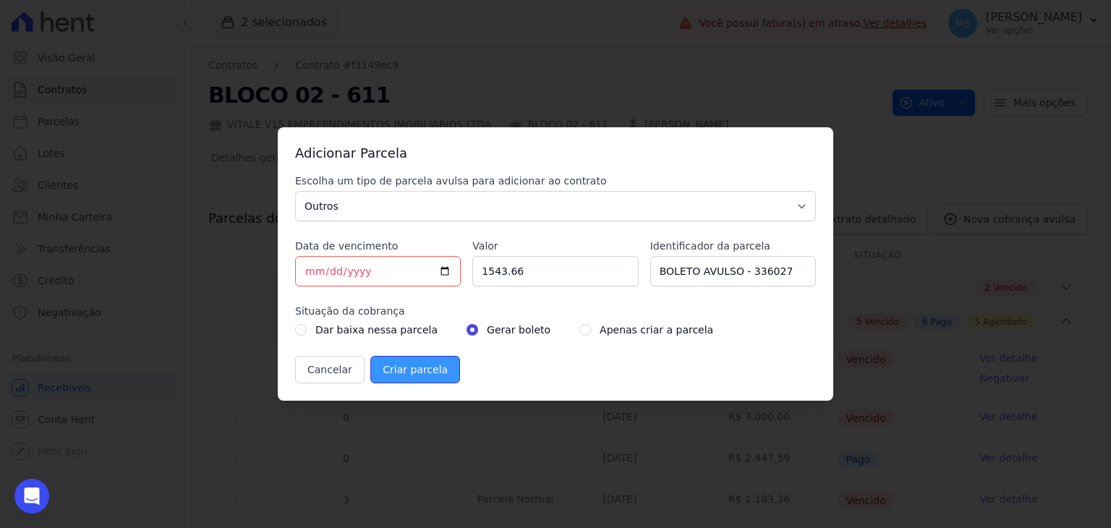
click at [418, 370] on input "Criar parcela" at bounding box center [415, 369] width 90 height 27
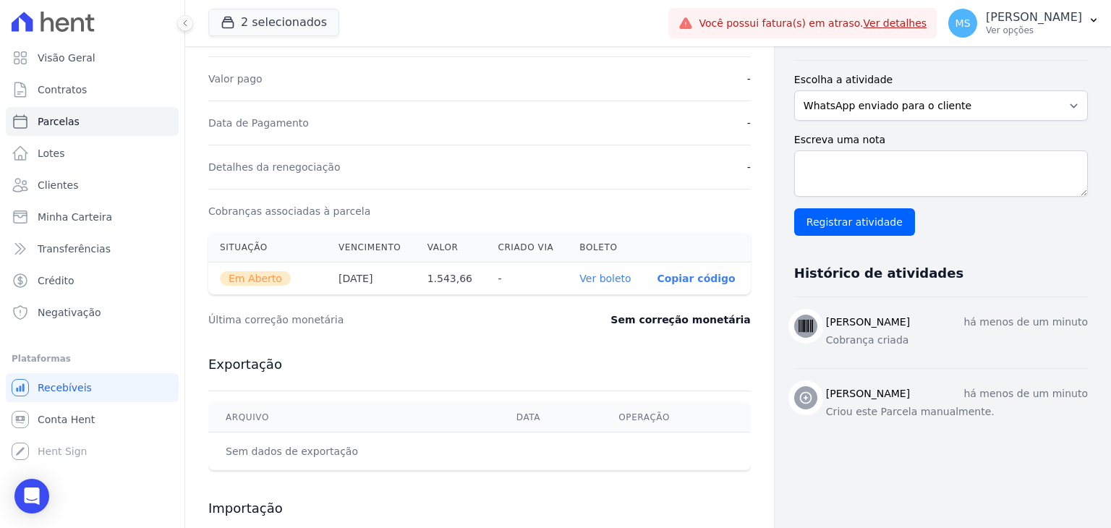
scroll to position [362, 0]
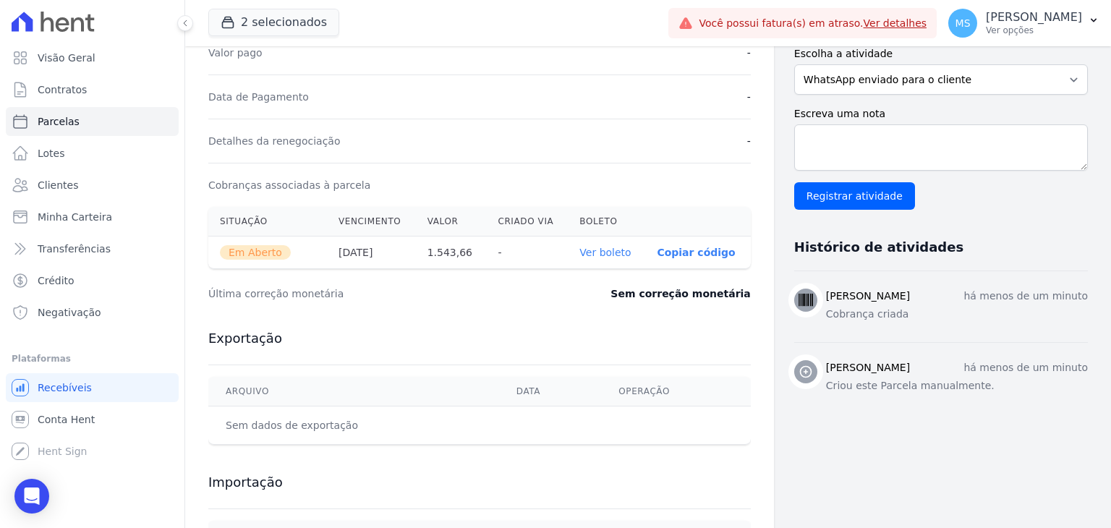
click at [613, 241] on th "Ver boleto" at bounding box center [606, 253] width 77 height 33
click at [616, 252] on link "Ver boleto" at bounding box center [604, 253] width 51 height 12
